Goal: Navigation & Orientation: Find specific page/section

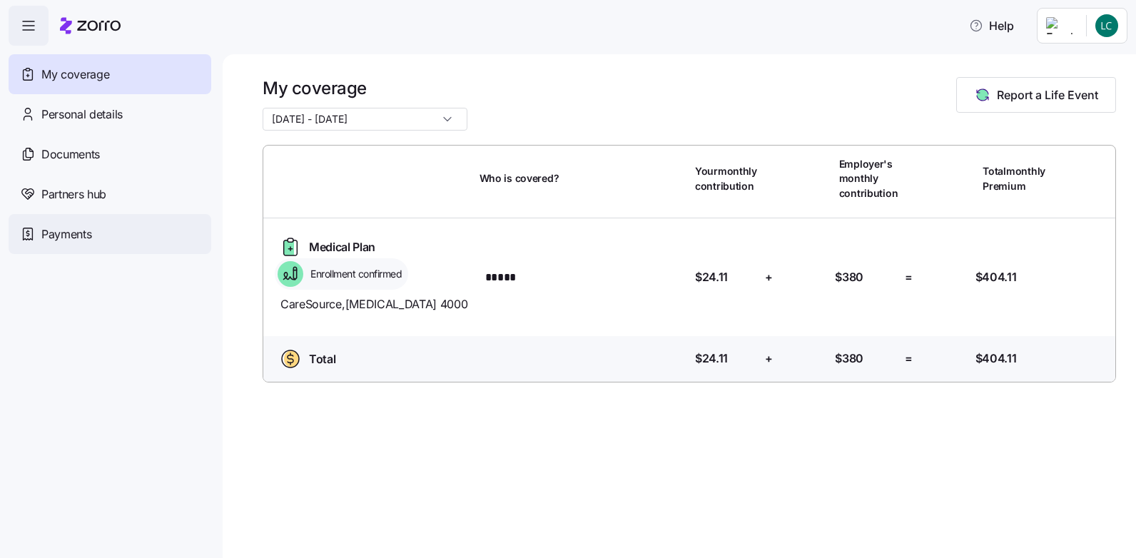
click at [78, 228] on span "Payments" at bounding box center [66, 234] width 50 height 18
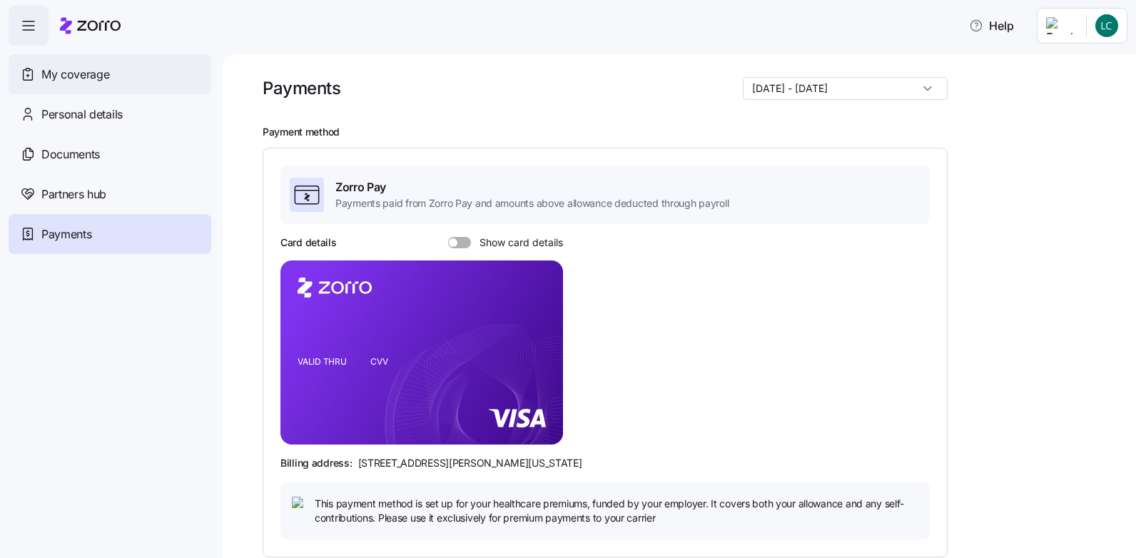
click at [68, 77] on span "My coverage" at bounding box center [75, 75] width 68 height 18
